Goal: Task Accomplishment & Management: Manage account settings

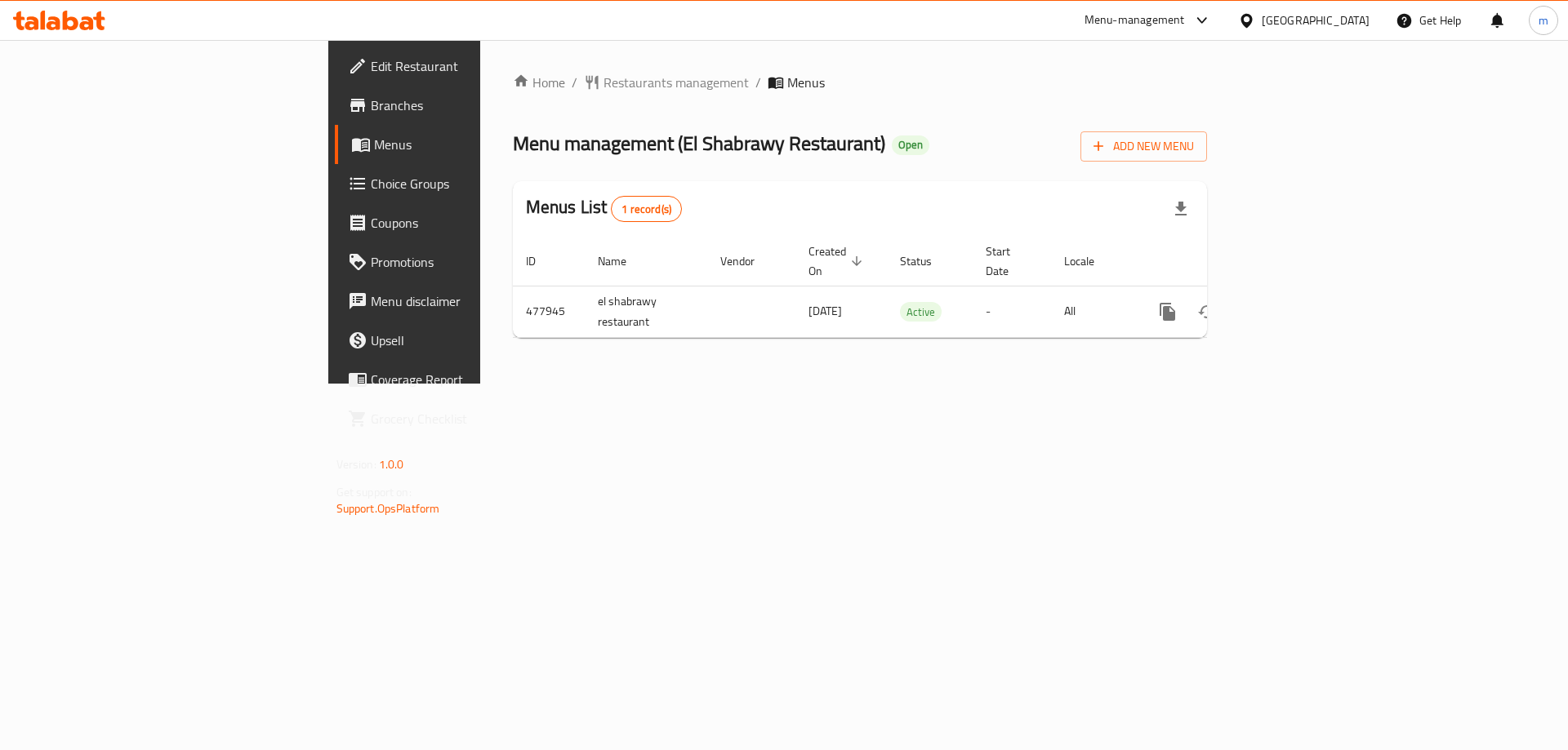
click at [519, 123] on div "Home / Restaurants management / Menus Menu management ( [GEOGRAPHIC_DATA] Resta…" at bounding box center [860, 212] width 695 height 278
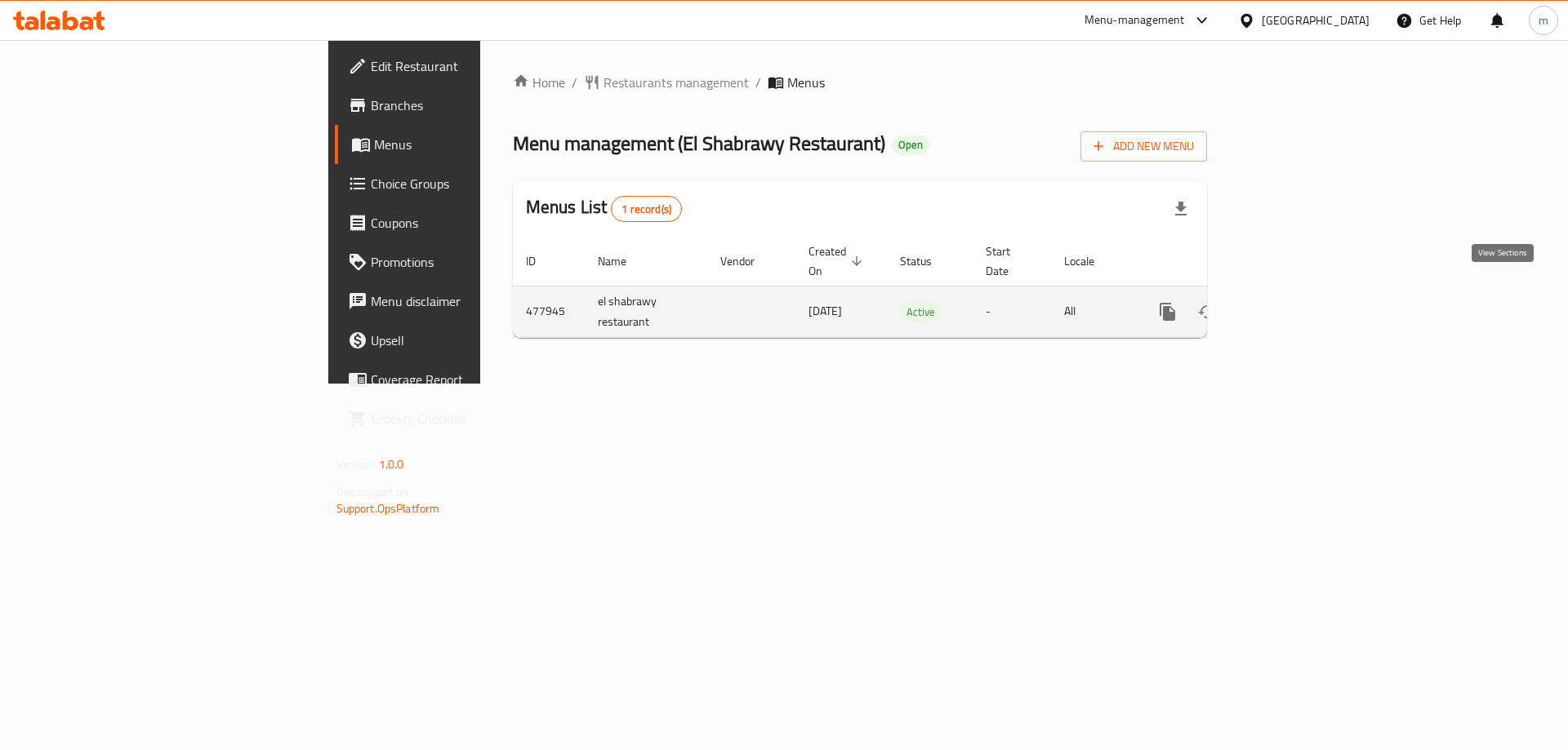
click at [1294, 302] on icon "enhanced table" at bounding box center [1286, 312] width 20 height 20
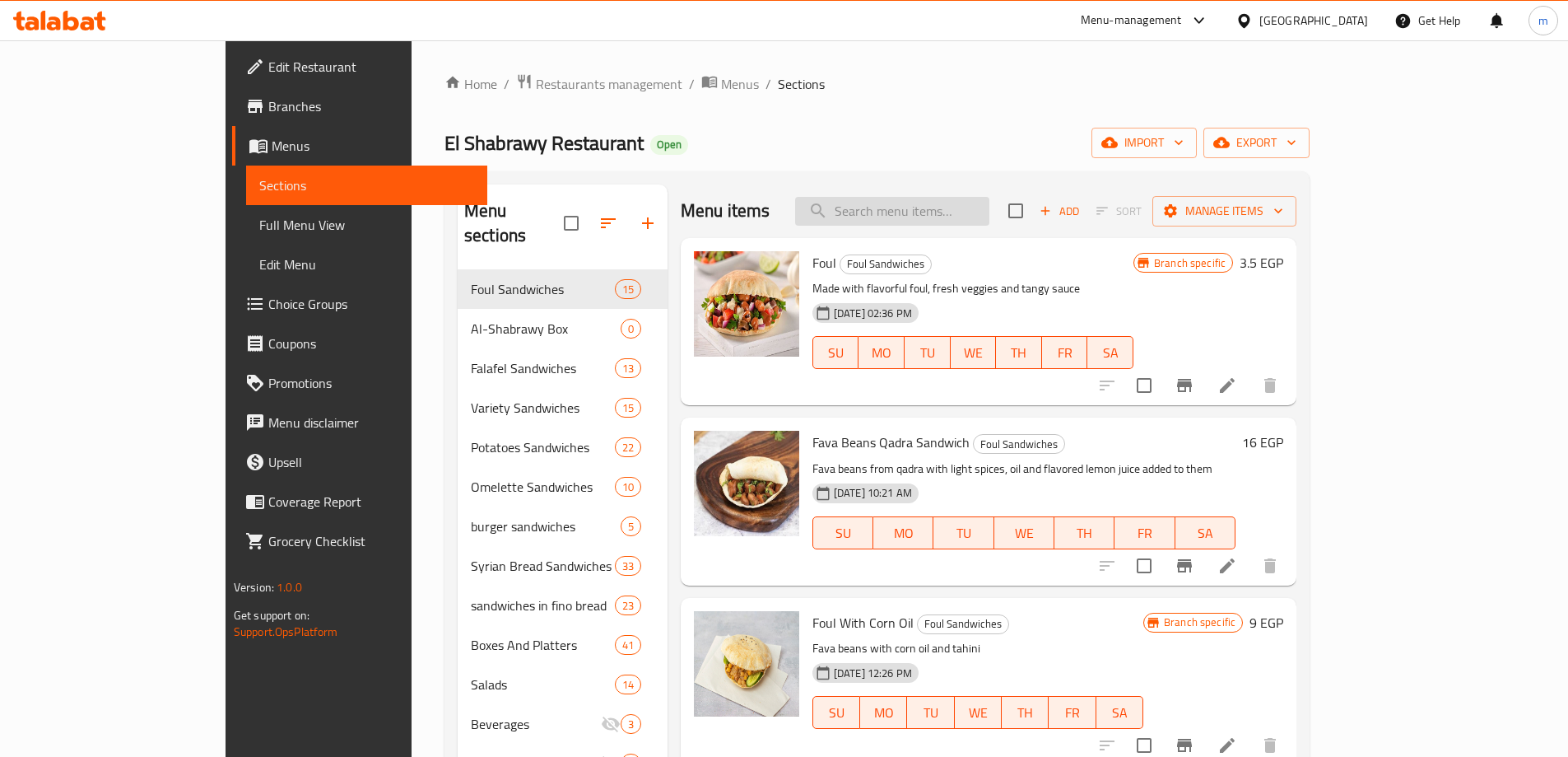
click at [986, 205] on input "search" at bounding box center [892, 211] width 194 height 29
paste input "Ghee With Foul Box"
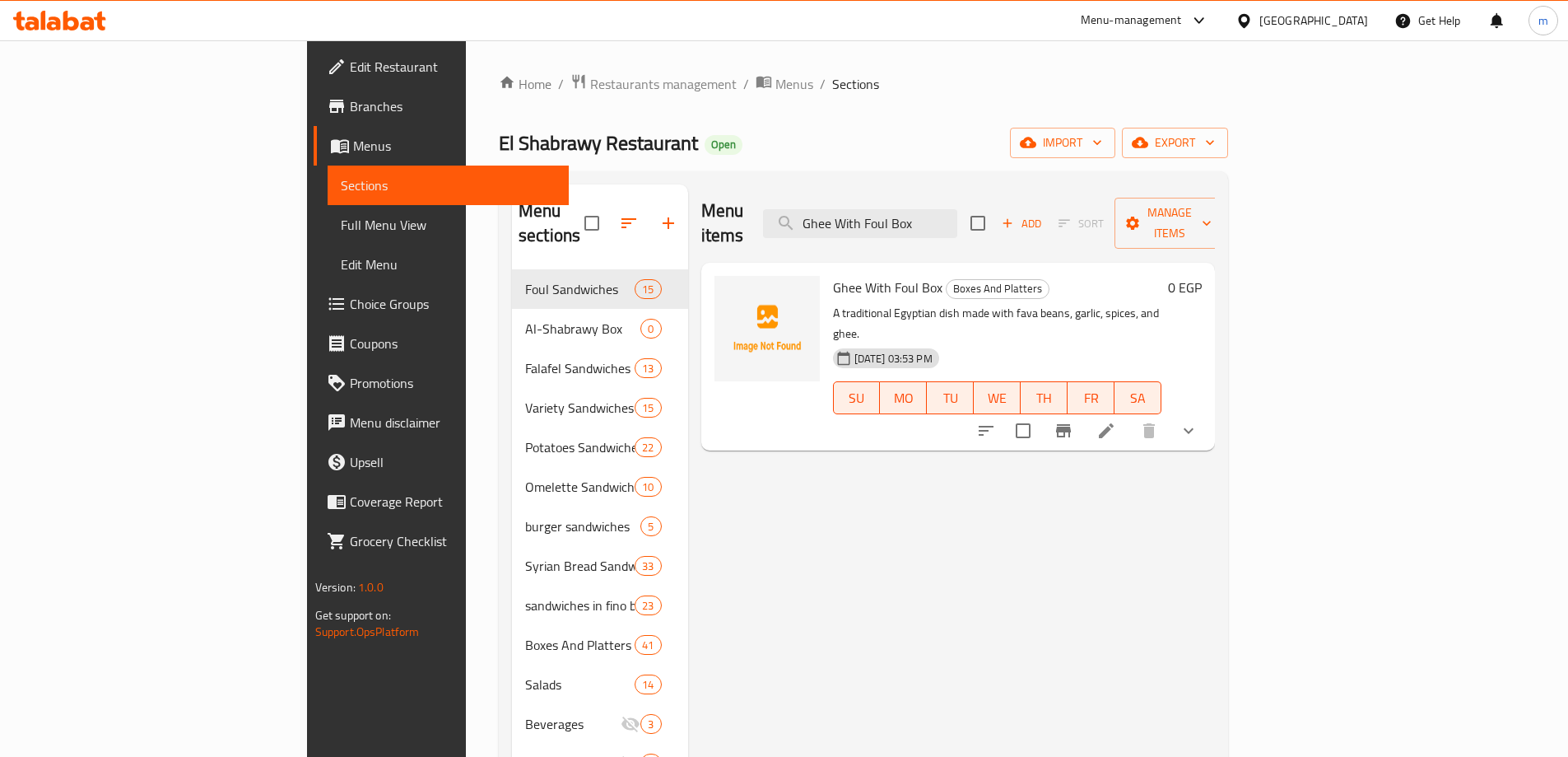
type input "Ghee With Foul Box"
click at [1116, 421] on icon at bounding box center [1106, 431] width 20 height 20
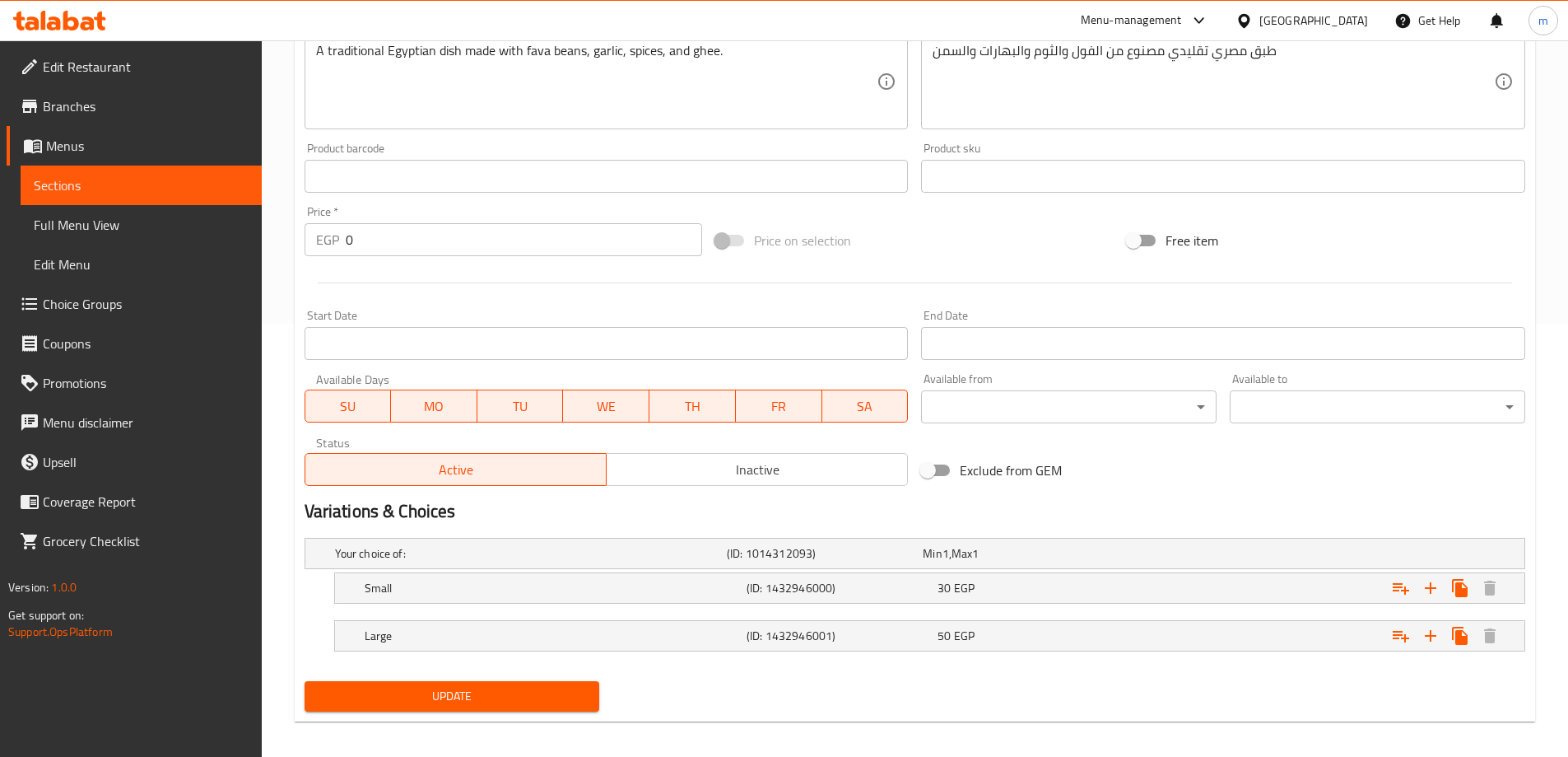
scroll to position [444, 0]
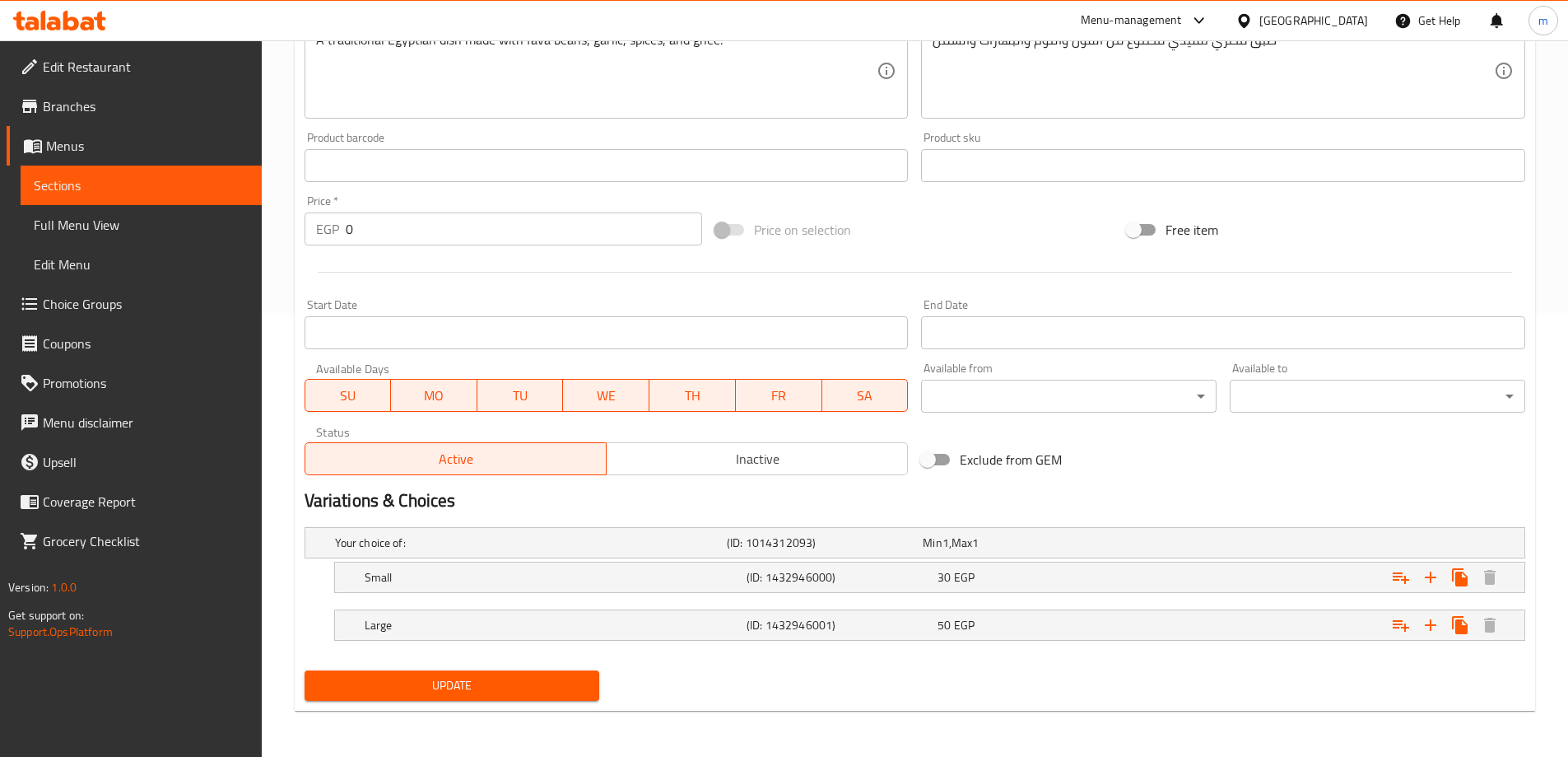
click at [1348, 26] on div "[GEOGRAPHIC_DATA]" at bounding box center [1313, 21] width 109 height 18
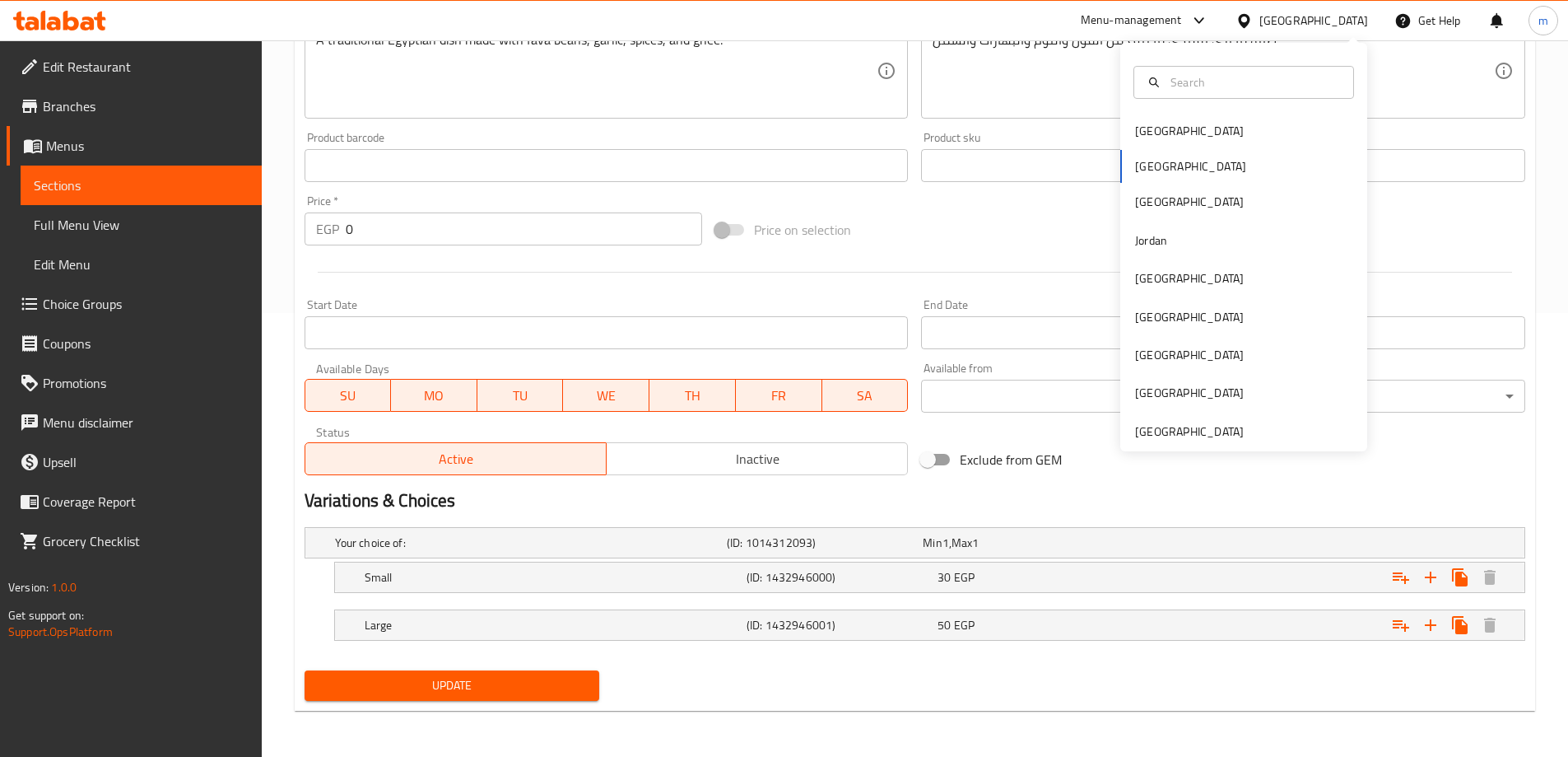
click at [1343, 26] on div "[GEOGRAPHIC_DATA]" at bounding box center [1313, 21] width 109 height 18
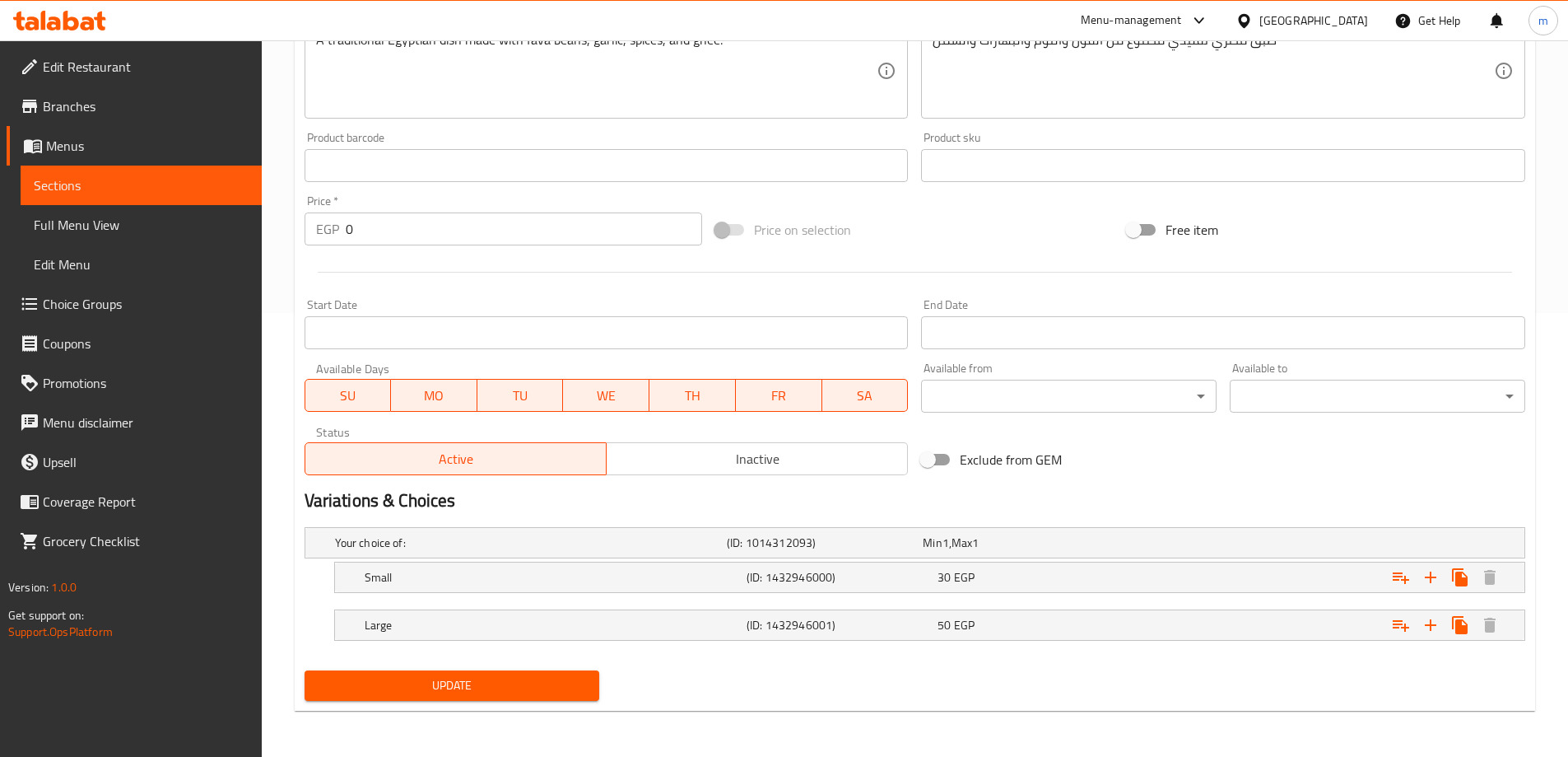
click at [1340, 21] on div "[GEOGRAPHIC_DATA]" at bounding box center [1313, 21] width 109 height 18
click at [1360, 31] on div "[GEOGRAPHIC_DATA]" at bounding box center [1302, 21] width 159 height 40
click at [1249, 18] on icon at bounding box center [1244, 20] width 12 height 14
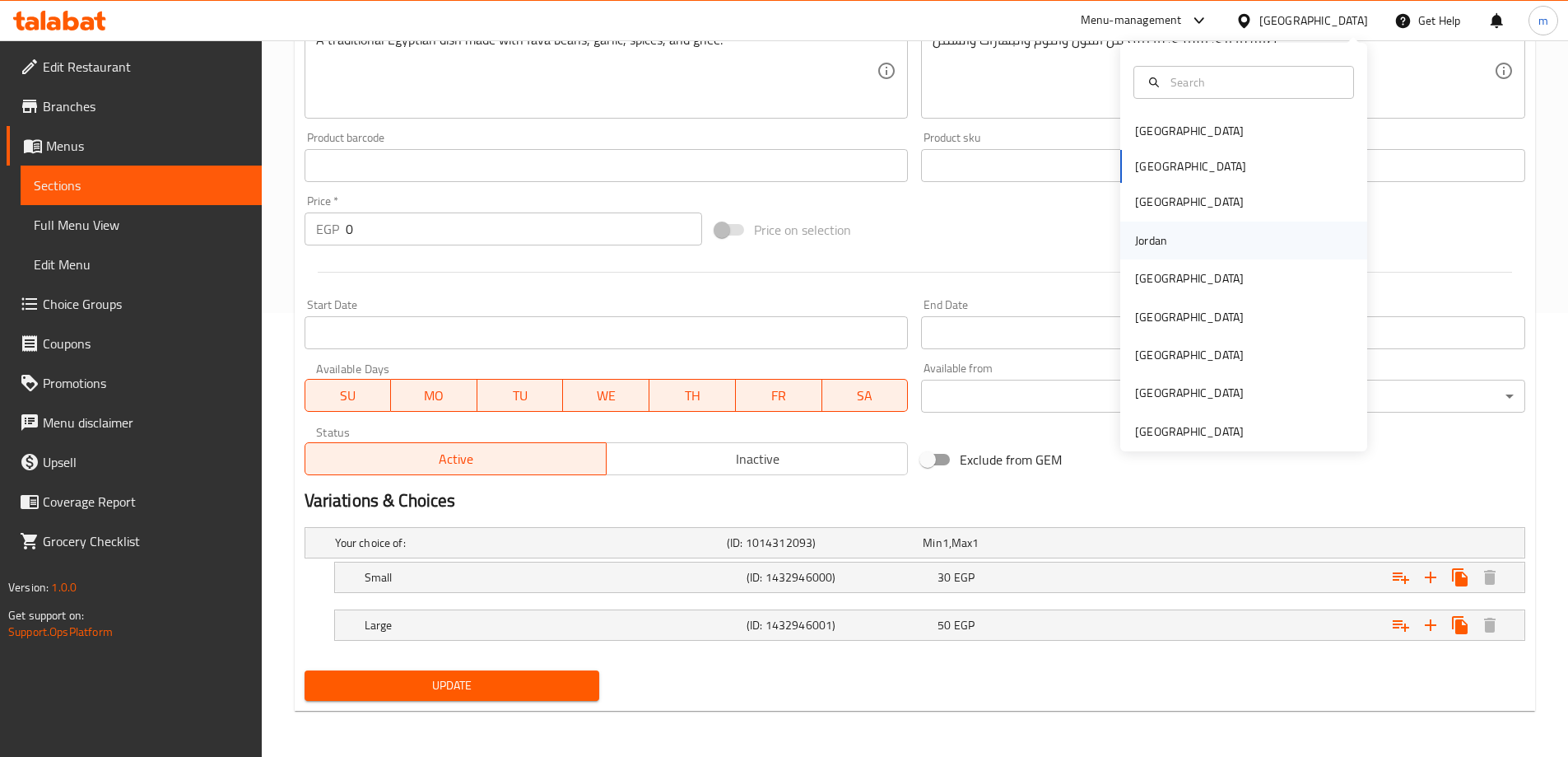
click at [1225, 237] on div "Jordan" at bounding box center [1243, 240] width 247 height 38
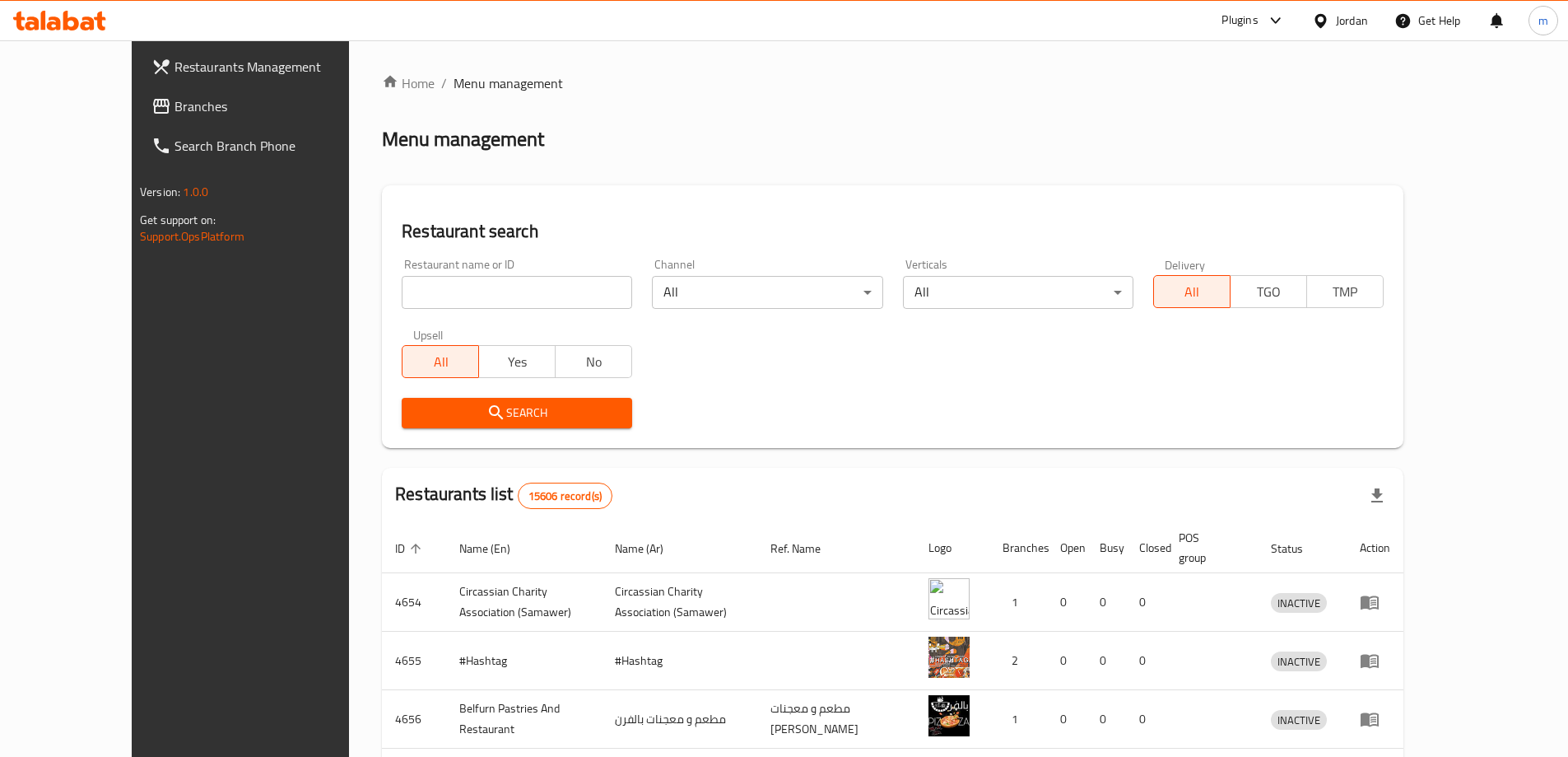
click at [1128, 218] on div "Restaurant search Restaurant name or ID Restaurant name or ID Channel All ​ Ver…" at bounding box center [893, 317] width 1021 height 263
click at [174, 117] on span "Branches" at bounding box center [277, 107] width 206 height 20
